Goal: Task Accomplishment & Management: Use online tool/utility

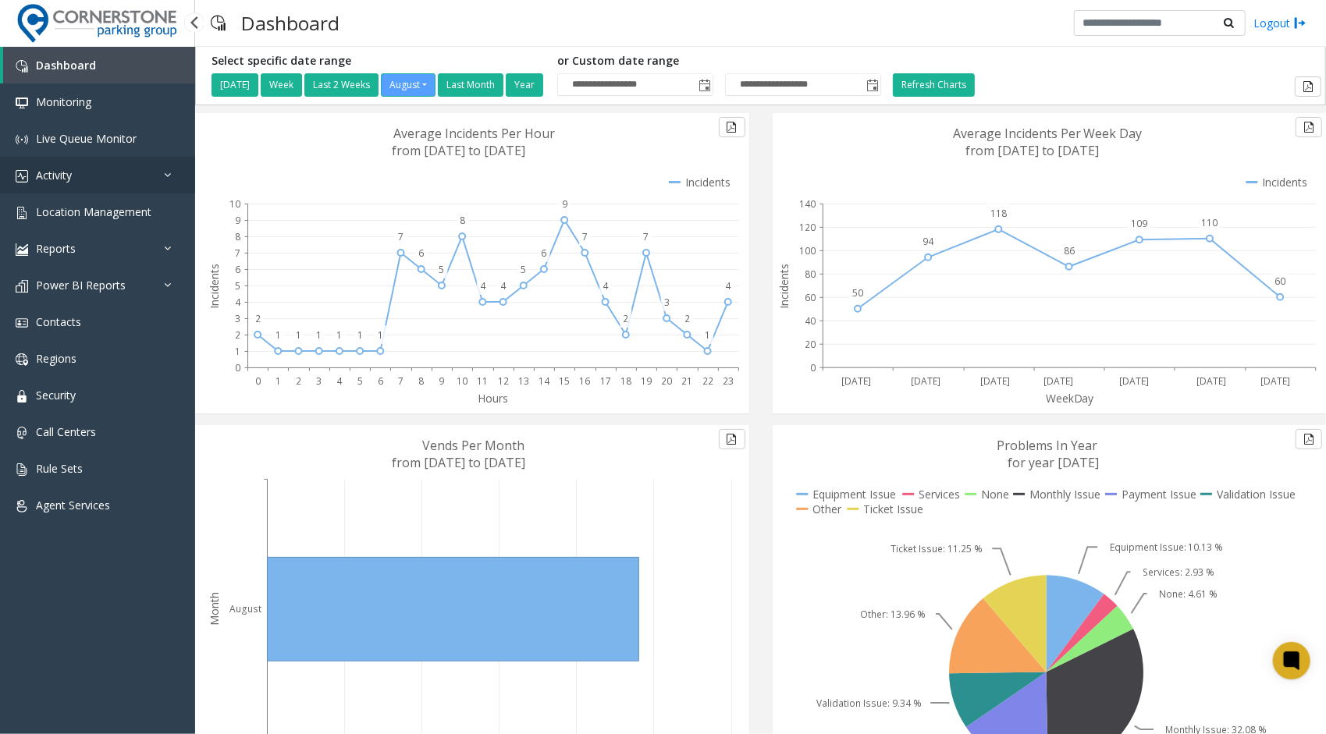
click at [130, 182] on link "Activity" at bounding box center [97, 175] width 195 height 37
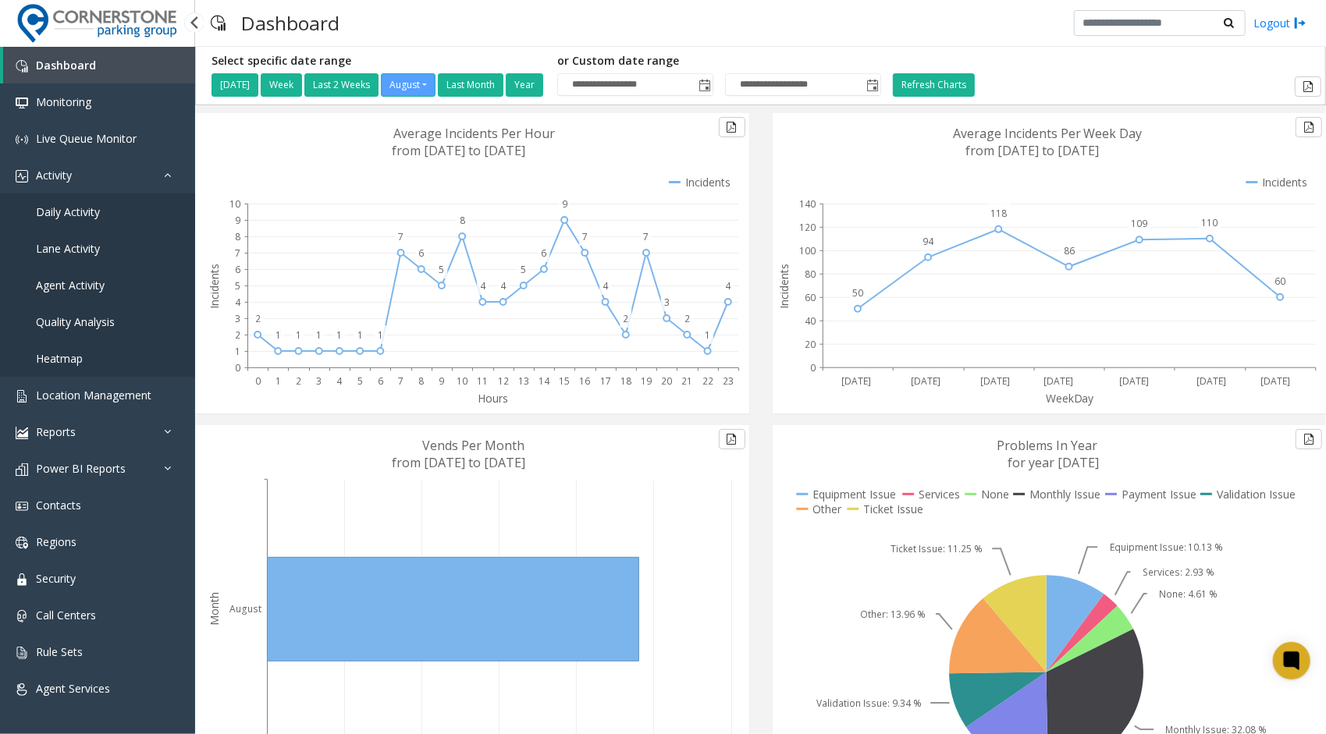
click at [119, 218] on link "Daily Activity" at bounding box center [97, 212] width 195 height 37
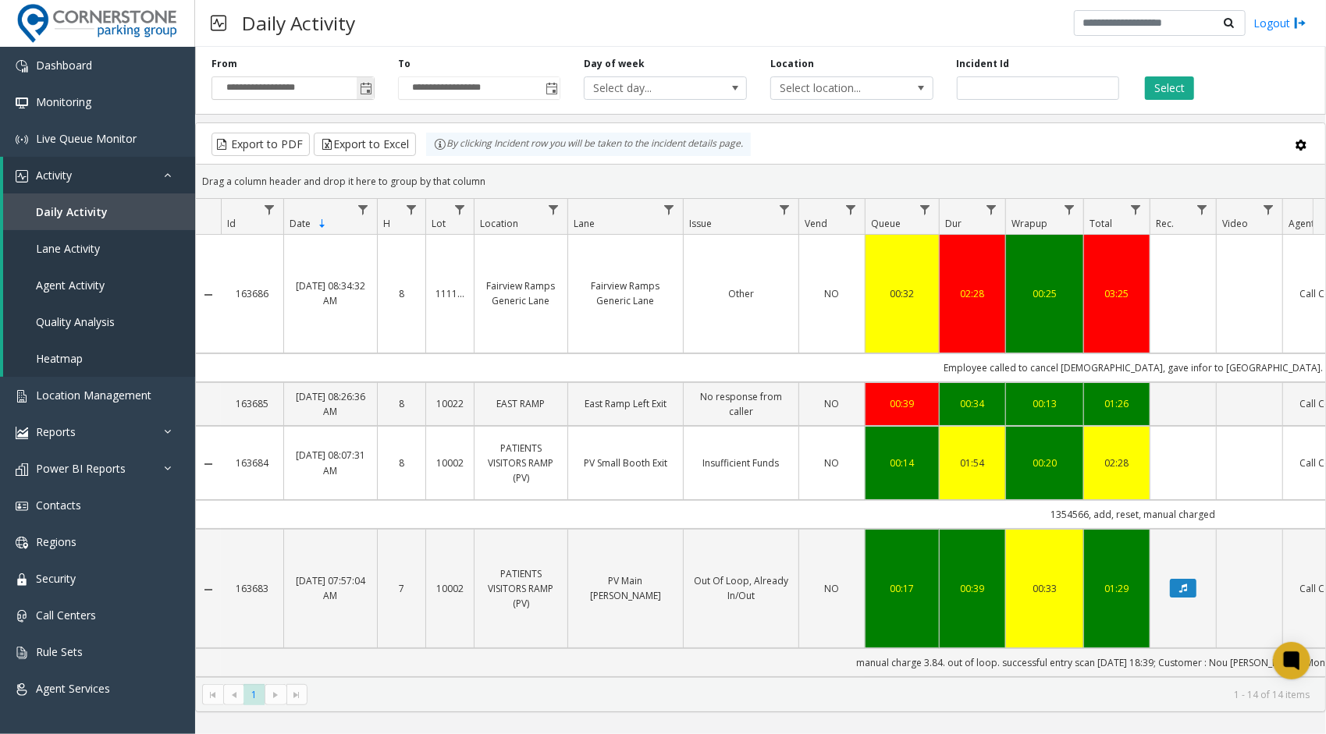
click at [366, 93] on span "Toggle popup" at bounding box center [366, 89] width 12 height 12
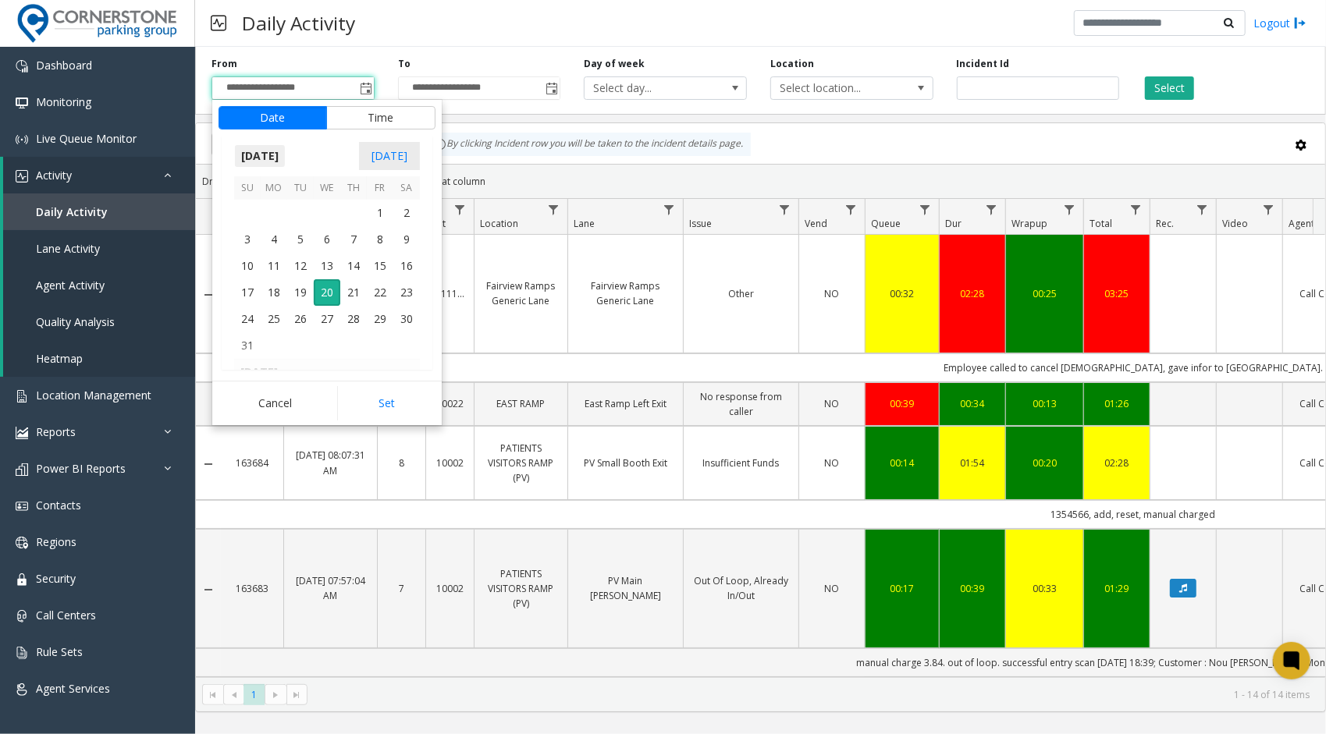
click at [279, 151] on span "[DATE]" at bounding box center [260, 155] width 52 height 23
click at [325, 223] on span "[DATE]" at bounding box center [326, 227] width 37 height 37
click at [350, 212] on span "3" at bounding box center [353, 213] width 27 height 27
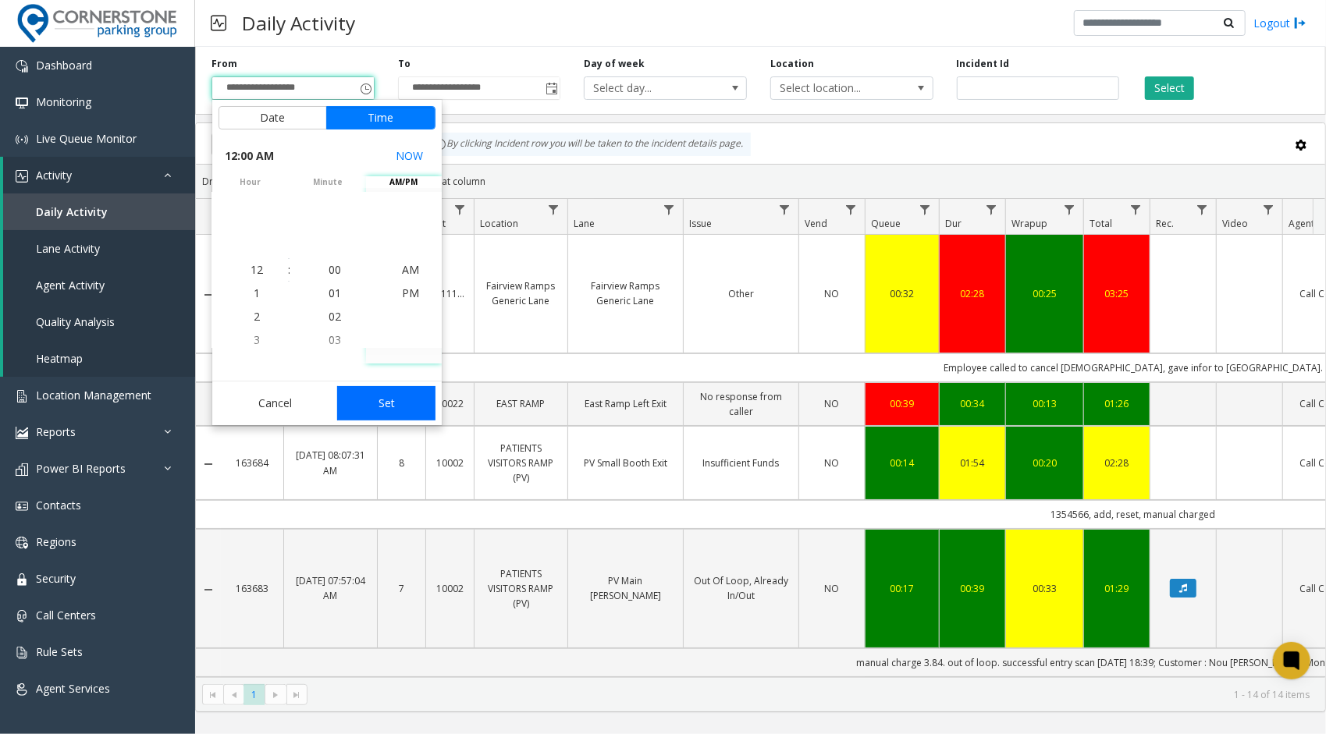
click at [397, 392] on button "Set" at bounding box center [386, 403] width 98 height 34
type input "**********"
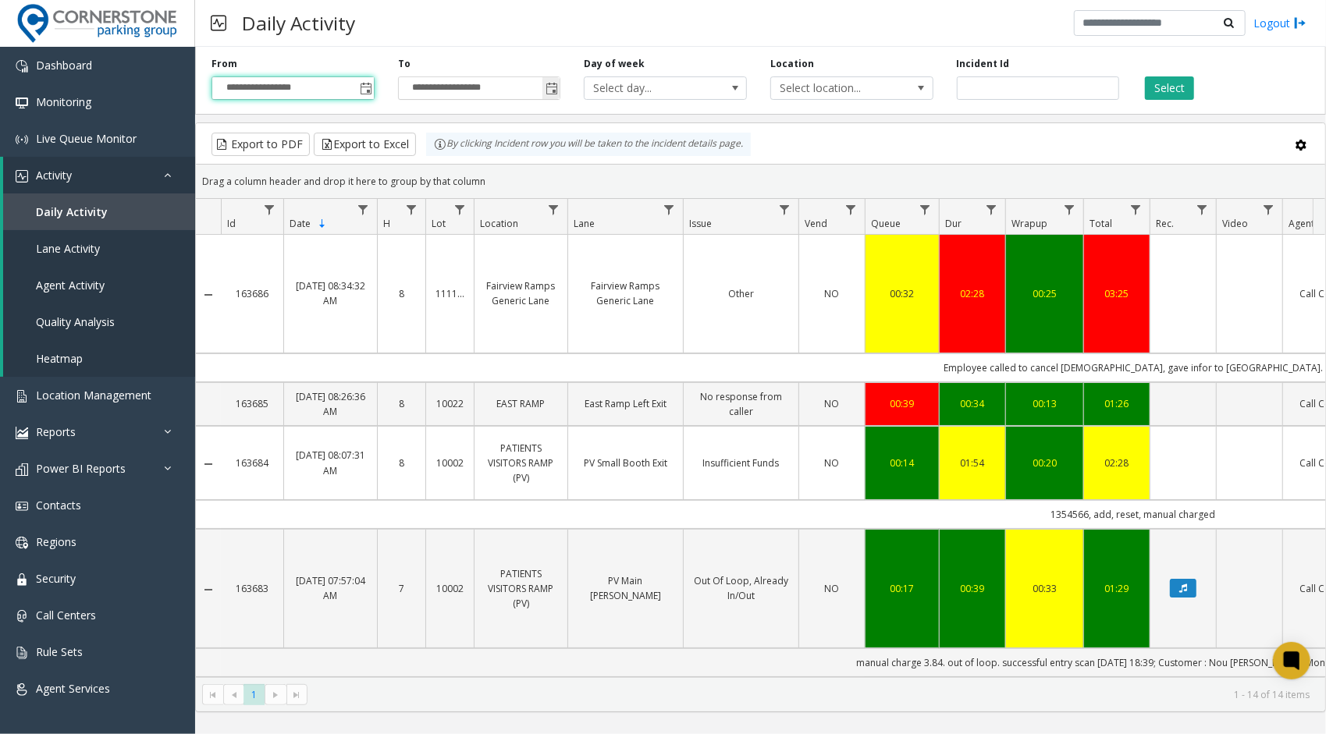
click at [548, 88] on span "Toggle popup" at bounding box center [551, 89] width 12 height 12
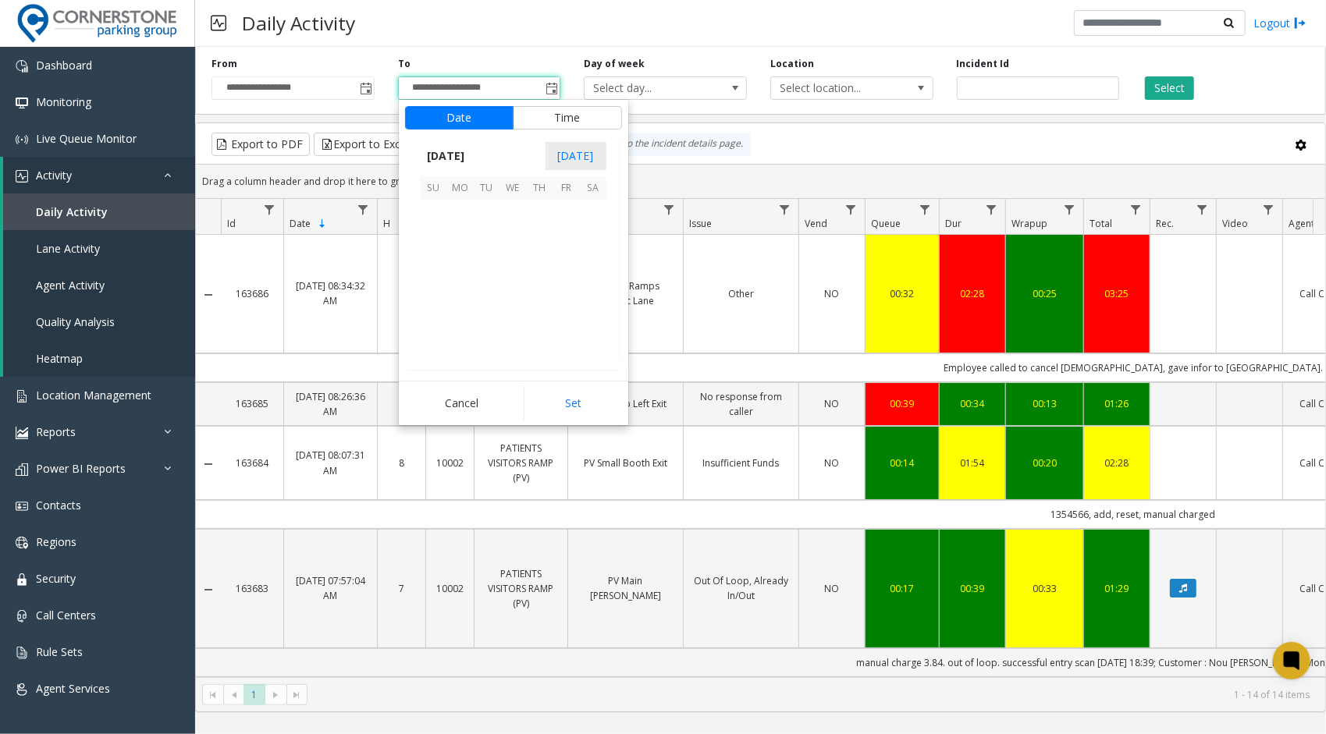
scroll to position [23, 0]
click at [472, 151] on span "[DATE]" at bounding box center [447, 155] width 52 height 23
click at [508, 217] on span "[DATE]" at bounding box center [513, 227] width 37 height 37
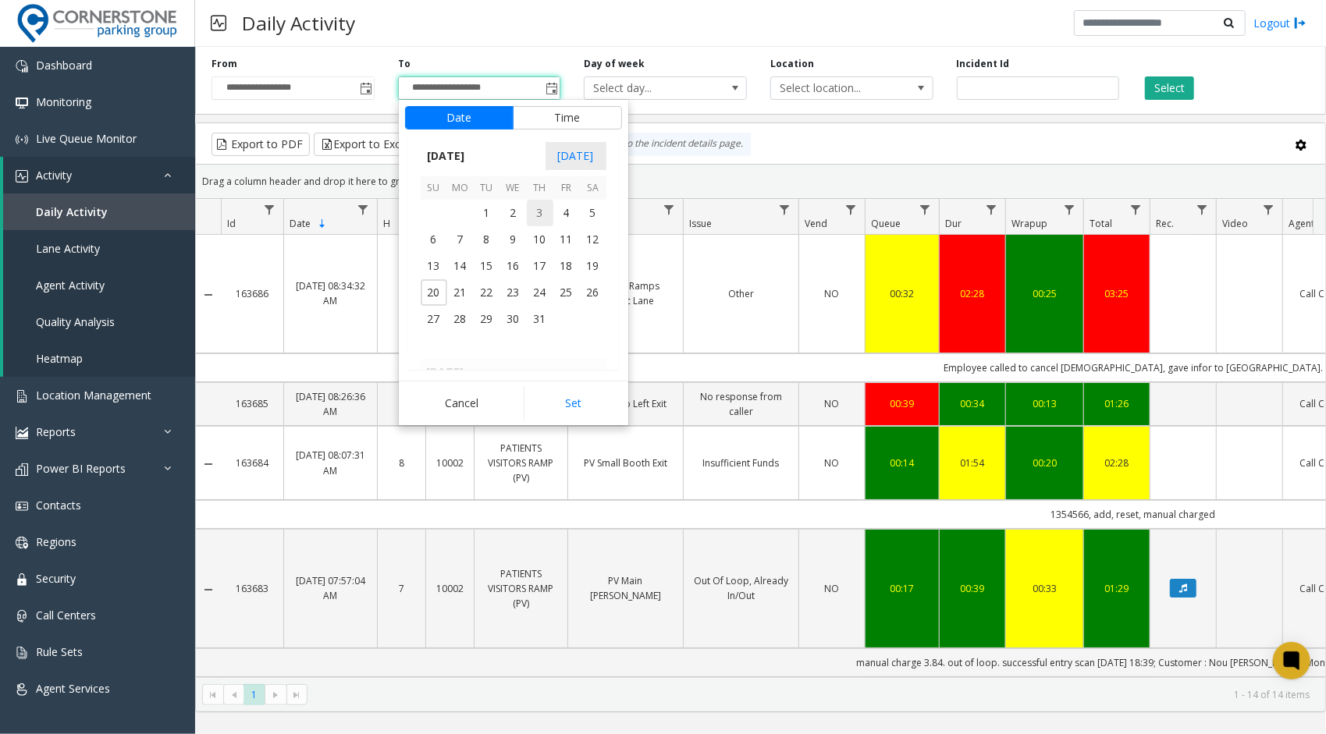
click at [535, 215] on span "3" at bounding box center [540, 213] width 27 height 27
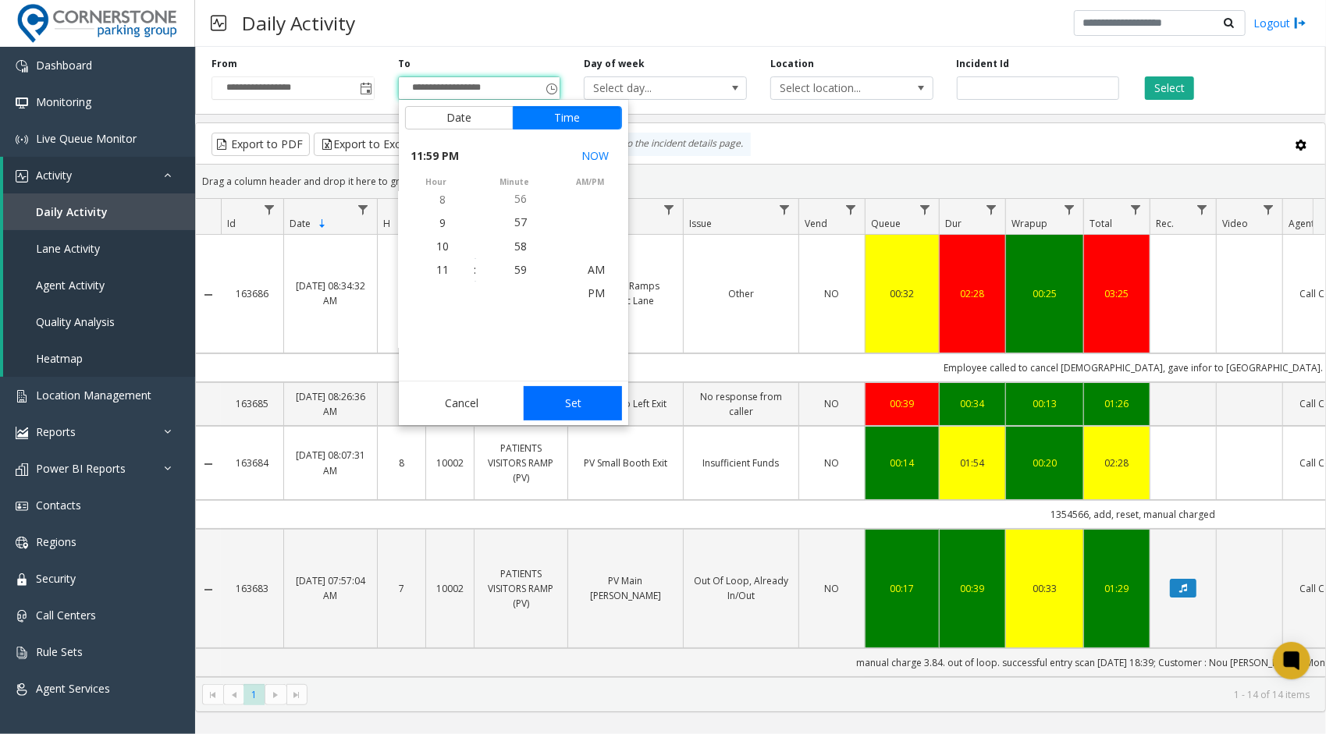
scroll to position [23, 0]
click at [567, 409] on button "Set" at bounding box center [573, 403] width 98 height 34
type input "**********"
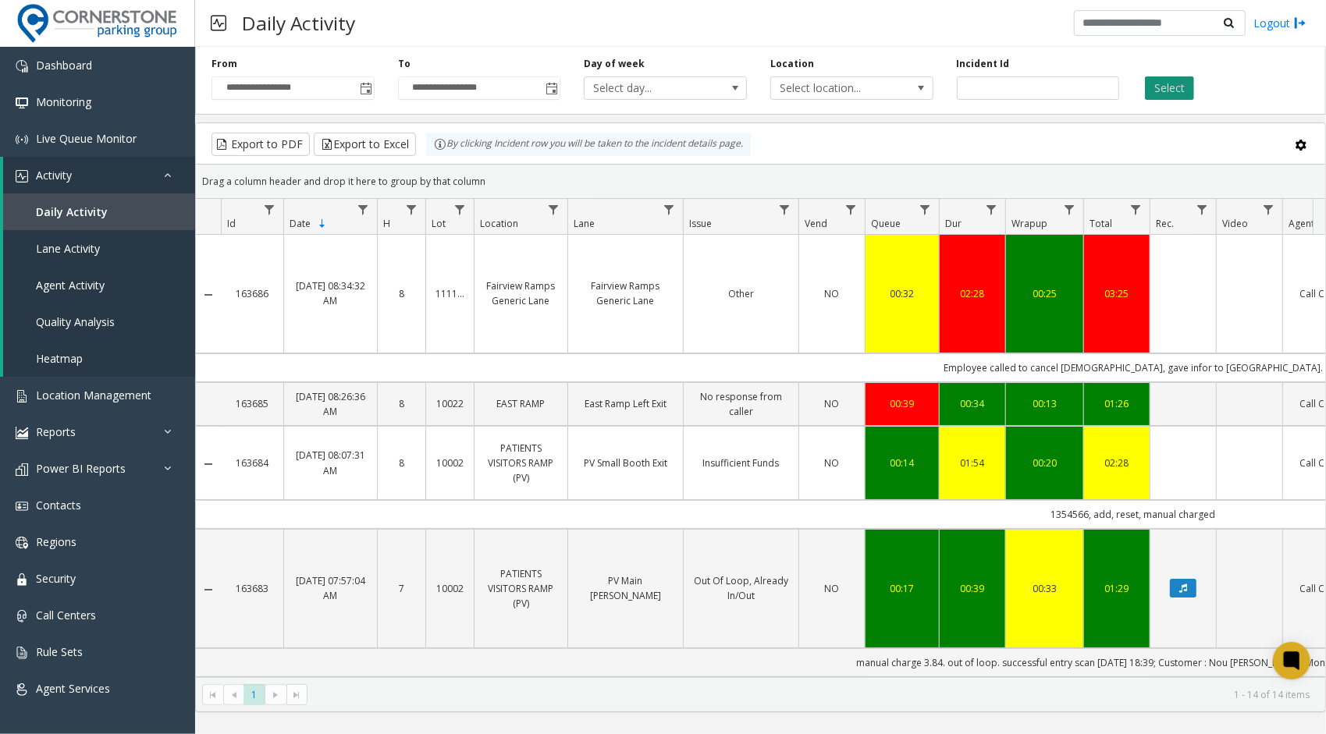
click at [1181, 87] on button "Select" at bounding box center [1169, 87] width 49 height 23
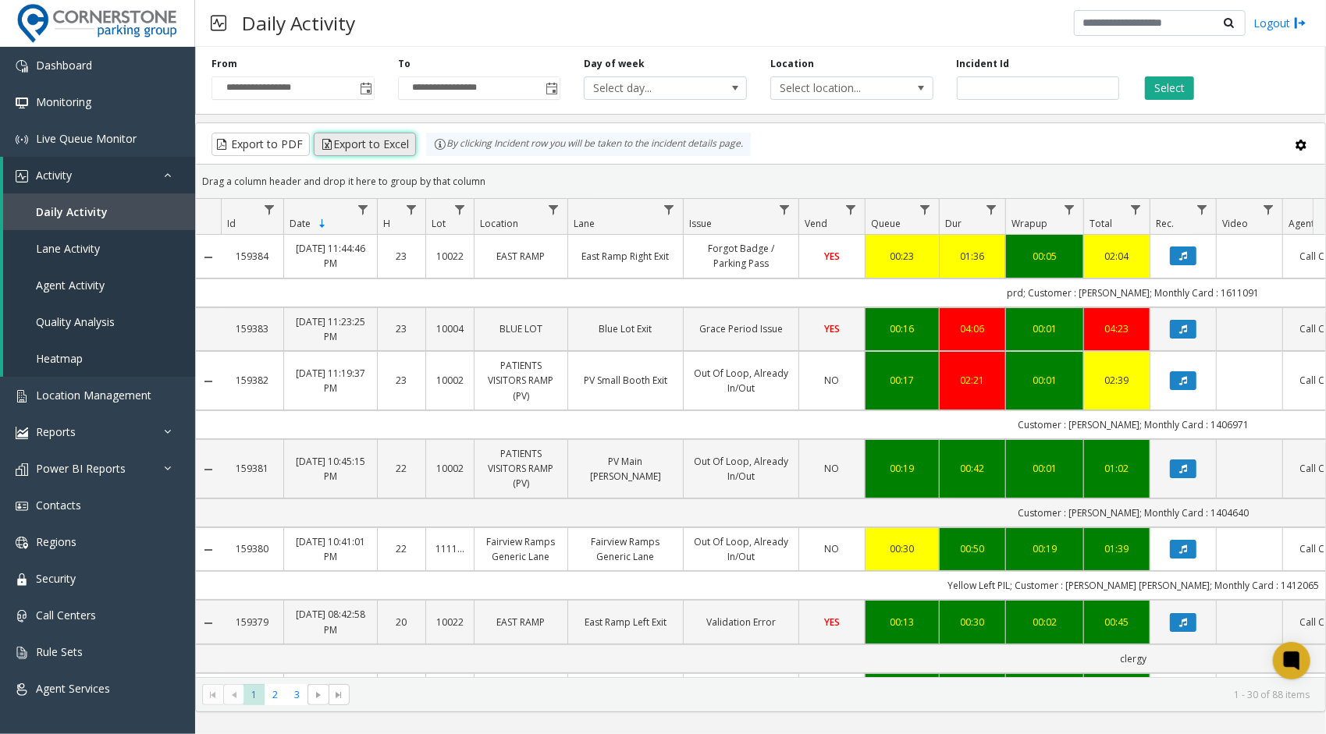
click at [357, 147] on button "Export to Excel" at bounding box center [365, 144] width 102 height 23
